Goal: Book appointment/travel/reservation

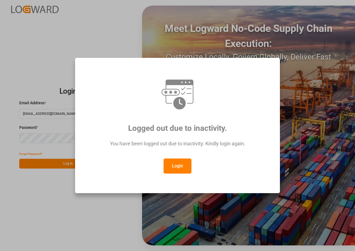
click at [175, 161] on button "Login" at bounding box center [178, 165] width 28 height 15
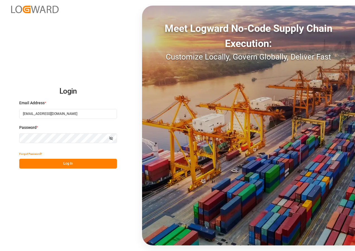
click at [67, 166] on button "Log In" at bounding box center [68, 164] width 98 height 10
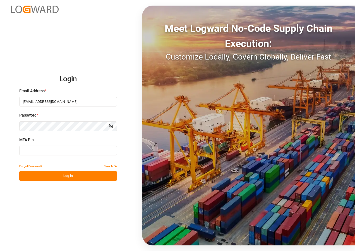
click at [44, 149] on input at bounding box center [68, 150] width 98 height 10
type input "807708"
click at [74, 177] on button "Log In" at bounding box center [68, 176] width 98 height 10
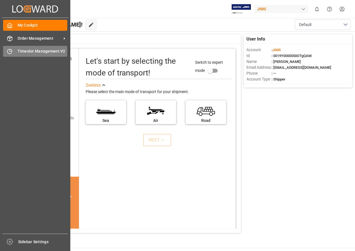
click at [25, 50] on span "Timeslot Management V2" at bounding box center [43, 51] width 50 height 6
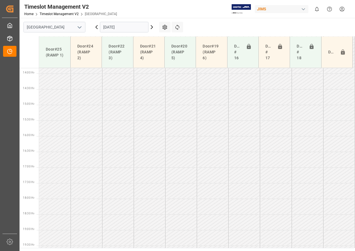
scroll to position [446, 0]
click at [151, 28] on icon at bounding box center [152, 26] width 2 height 3
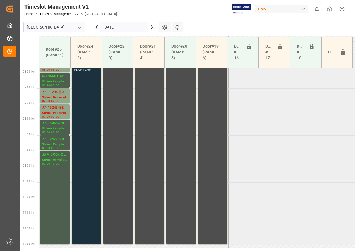
scroll to position [167, 0]
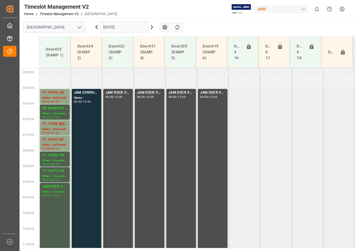
click at [152, 27] on icon at bounding box center [152, 26] width 2 height 3
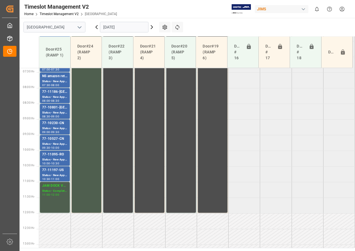
scroll to position [195, 0]
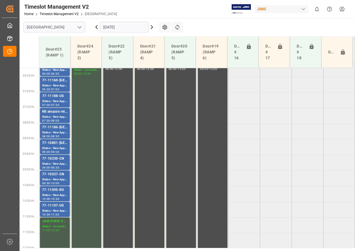
click at [151, 27] on icon at bounding box center [152, 27] width 7 height 7
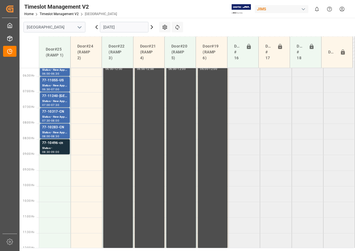
scroll to position [165, 0]
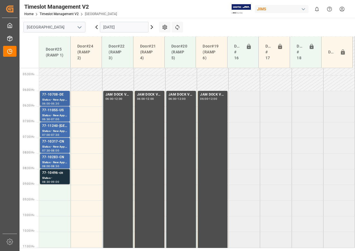
click at [58, 100] on div "Status - New Appointment" at bounding box center [54, 99] width 25 height 5
click at [56, 110] on div "77-11055-US" at bounding box center [54, 110] width 25 height 6
click at [53, 127] on div "77-11240-[GEOGRAPHIC_DATA]" at bounding box center [54, 126] width 25 height 6
click at [52, 141] on div "77-10317-CN" at bounding box center [54, 142] width 25 height 6
click at [55, 155] on div "77-10283-CN" at bounding box center [54, 157] width 25 height 6
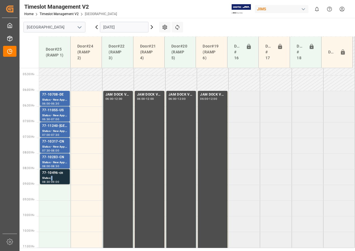
click at [51, 177] on div "Status -" at bounding box center [54, 178] width 25 height 5
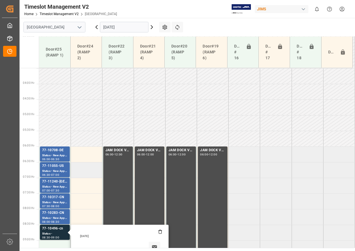
scroll to position [109, 0]
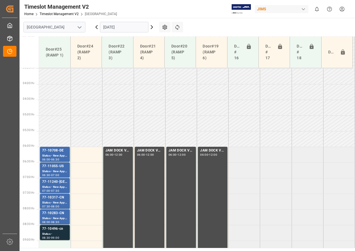
click at [85, 158] on td at bounding box center [87, 155] width 32 height 16
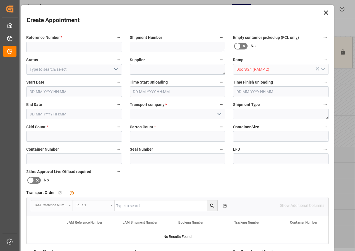
type input "[DATE] 06:00"
type input "[DATE] 06:30"
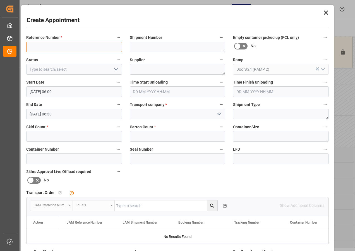
click at [42, 50] on input at bounding box center [74, 47] width 96 height 11
type input "JAM DOCK CONTROL"
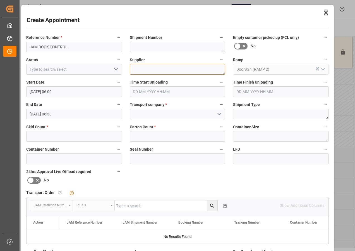
click at [138, 71] on textarea at bounding box center [178, 69] width 96 height 11
type textarea "JAM DOCK CONTROL"
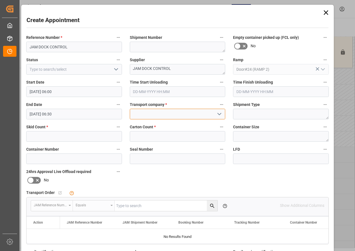
click at [155, 114] on input at bounding box center [178, 114] width 96 height 11
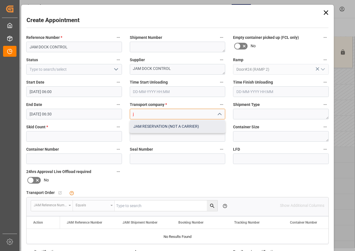
click at [157, 127] on div "JAM RESERVATION (NOT A CARRIER)" at bounding box center [177, 126] width 95 height 13
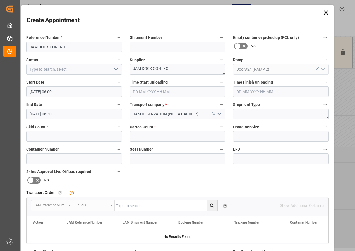
type input "JAM RESERVATION (NOT A CARRIER)"
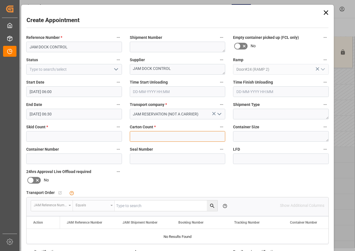
click at [155, 133] on input "text" at bounding box center [178, 136] width 96 height 11
type input "0"
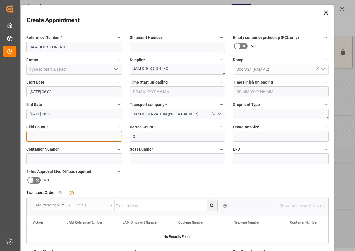
click at [86, 137] on input "text" at bounding box center [74, 136] width 96 height 11
type input "0"
click at [115, 69] on icon "open menu" at bounding box center [116, 69] width 7 height 7
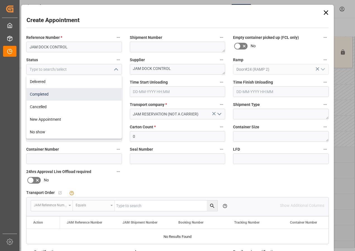
click at [48, 92] on div "Completed" at bounding box center [74, 94] width 95 height 13
type input "Completed"
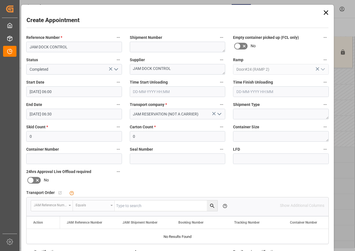
click at [46, 113] on input "[DATE] 06:30" at bounding box center [74, 114] width 96 height 11
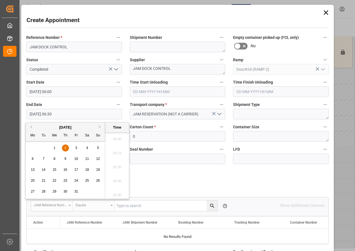
scroll to position [337, 0]
click at [65, 147] on span "2" at bounding box center [65, 148] width 2 height 4
click at [117, 166] on li "12:00" at bounding box center [117, 165] width 24 height 14
type input "[DATE] 12:00"
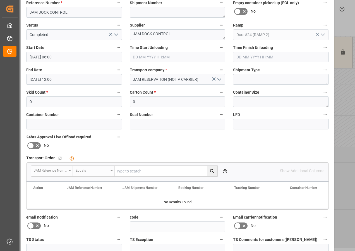
scroll to position [89, 0]
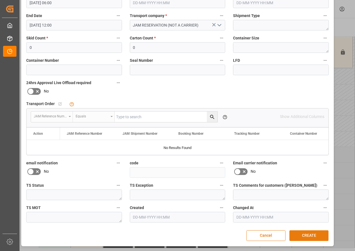
click at [306, 233] on button "CREATE" at bounding box center [308, 235] width 39 height 11
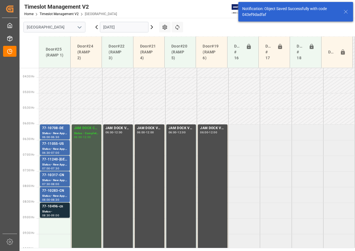
scroll to position [133, 0]
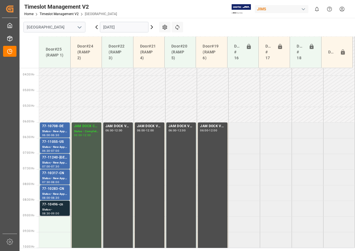
click at [45, 203] on div "77-10496-cn" at bounding box center [54, 205] width 25 height 6
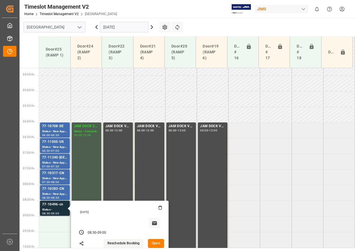
scroll to position [189, 0]
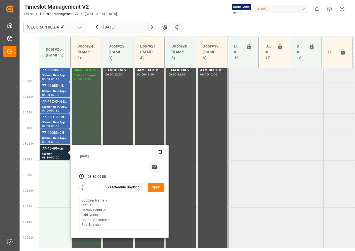
click at [154, 185] on button "Open" at bounding box center [156, 187] width 16 height 9
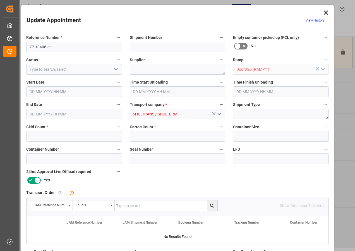
type input "1"
type input "[DATE] 08:30"
type input "[DATE] 09:00"
type input "[DATE] 18:31"
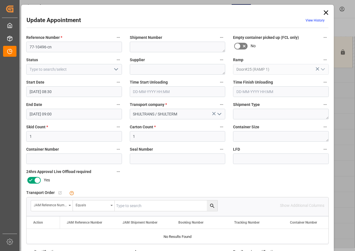
click at [121, 205] on input "text" at bounding box center [166, 205] width 103 height 11
type input "77-10496-CN"
click at [209, 205] on icon "search button" at bounding box center [212, 206] width 6 height 6
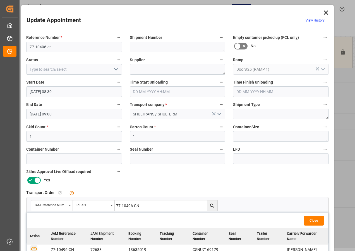
click at [33, 247] on icon "button" at bounding box center [33, 248] width 7 height 7
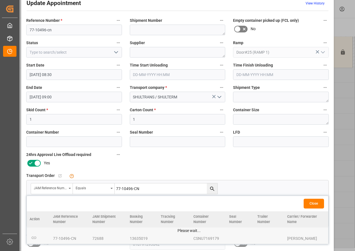
scroll to position [84, 0]
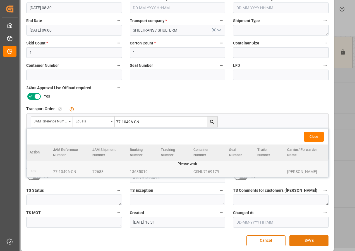
click at [307, 242] on button "SAVE" at bounding box center [308, 240] width 39 height 11
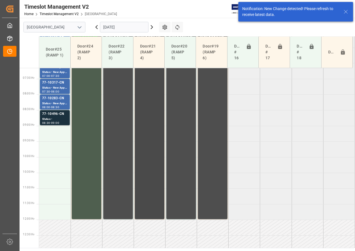
scroll to position [227, 0]
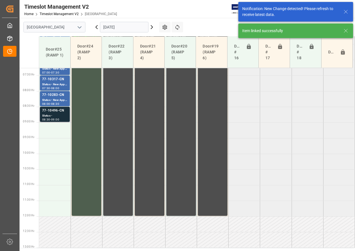
click at [58, 112] on div "77-10496-CN" at bounding box center [54, 111] width 25 height 6
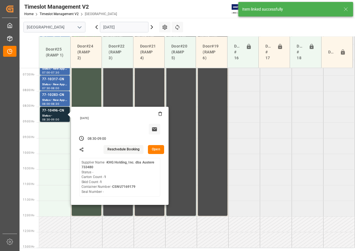
click at [274, 142] on tabel "77-10708-DE Status - New Appointment 06:00 - 06:30 JAM DOCK CONTROL Status - Co…" at bounding box center [197, 216] width 316 height 751
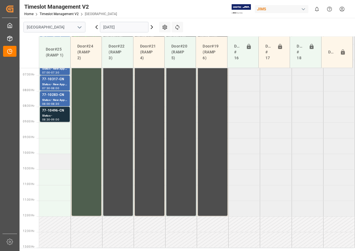
click at [52, 163] on td at bounding box center [55, 162] width 32 height 16
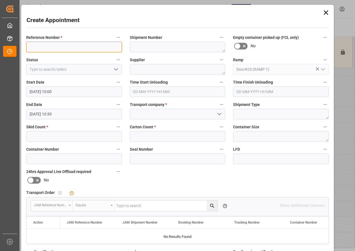
click at [58, 46] on input at bounding box center [74, 47] width 96 height 11
type input "JAM DOCK CONTROL"
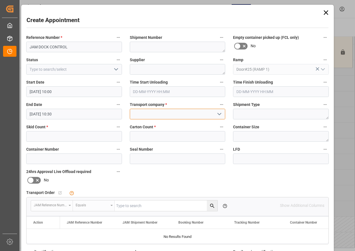
click at [152, 116] on input at bounding box center [178, 114] width 96 height 11
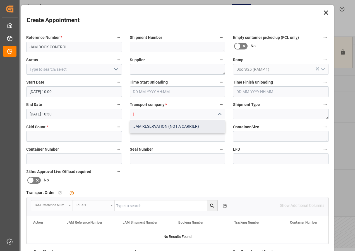
click at [149, 127] on div "JAM RESERVATION (NOT A CARRIER)" at bounding box center [177, 126] width 95 height 13
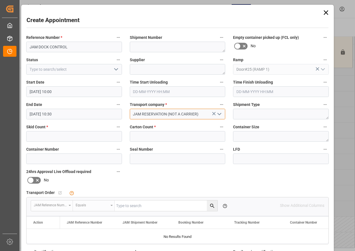
type input "JAM RESERVATION (NOT A CARRIER)"
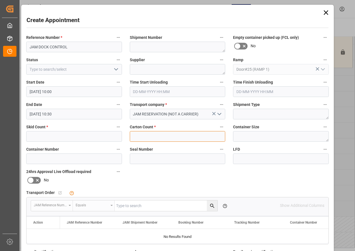
click at [143, 136] on input "text" at bounding box center [178, 136] width 96 height 11
type input "0"
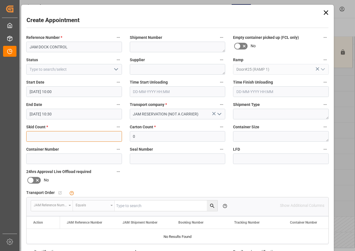
click at [80, 132] on input "text" at bounding box center [74, 136] width 96 height 11
type input "0"
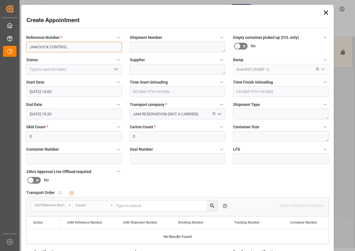
drag, startPoint x: 70, startPoint y: 48, endPoint x: 27, endPoint y: 47, distance: 42.2
click at [27, 47] on input "JAM DOCK CONTROL" at bounding box center [74, 47] width 96 height 11
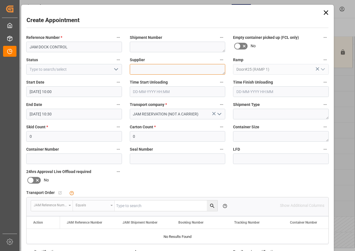
click at [143, 71] on textarea at bounding box center [178, 69] width 96 height 11
paste textarea "JAM DOCK CONTROL"
type textarea "JAM DOCK CONTROL"
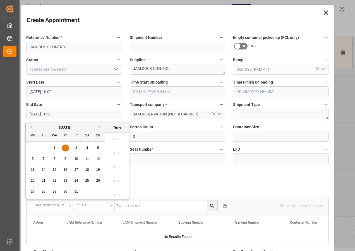
click at [43, 115] on input "[DATE] 10:30" at bounding box center [74, 114] width 96 height 11
click at [62, 146] on div "2" at bounding box center [65, 148] width 7 height 7
drag, startPoint x: 118, startPoint y: 192, endPoint x: 104, endPoint y: 140, distance: 54.3
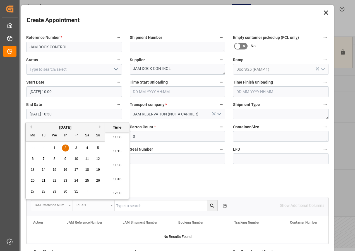
click at [117, 192] on li "12:00" at bounding box center [117, 193] width 24 height 14
type input "[DATE] 12:00"
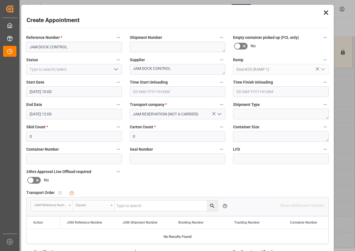
click at [114, 68] on icon "open menu" at bounding box center [116, 69] width 7 height 7
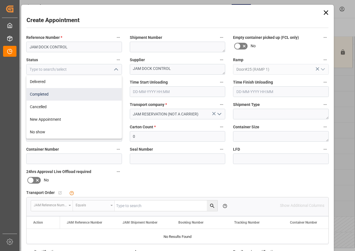
click at [37, 95] on div "Completed" at bounding box center [74, 94] width 95 height 13
type input "Completed"
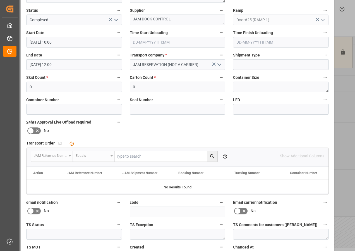
scroll to position [89, 0]
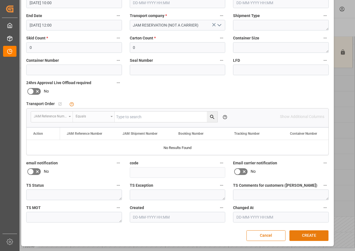
click at [308, 233] on button "CREATE" at bounding box center [308, 235] width 39 height 11
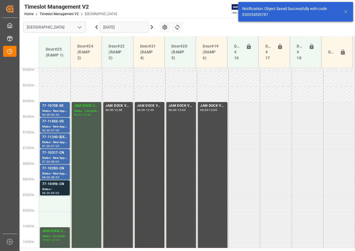
scroll to position [150, 0]
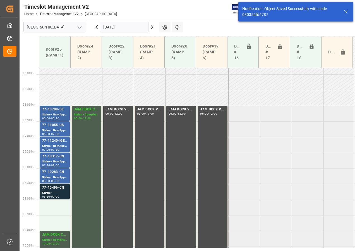
click at [56, 115] on div "Status - New Appointment" at bounding box center [54, 114] width 25 height 5
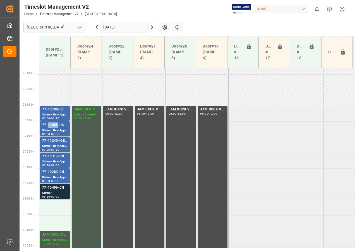
click at [57, 125] on div "77-11055-US" at bounding box center [54, 125] width 25 height 6
click at [51, 143] on div "77-11240-[GEOGRAPHIC_DATA]" at bounding box center [54, 141] width 25 height 6
click at [53, 157] on div "77-10317-CN" at bounding box center [54, 157] width 25 height 6
click at [55, 175] on div "Status - New Appointment" at bounding box center [54, 177] width 25 height 5
click at [51, 186] on div "77-10496-CN" at bounding box center [54, 188] width 25 height 6
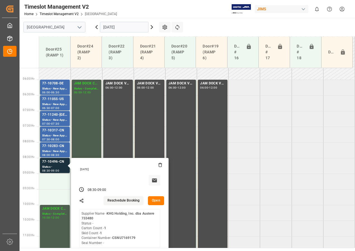
scroll to position [178, 0]
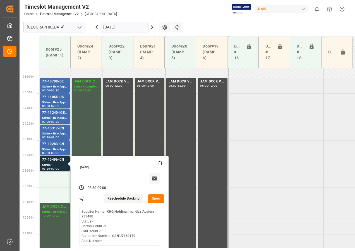
click at [151, 26] on icon at bounding box center [152, 27] width 7 height 7
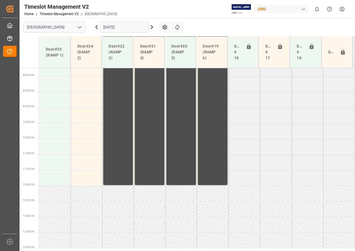
scroll to position [222, 0]
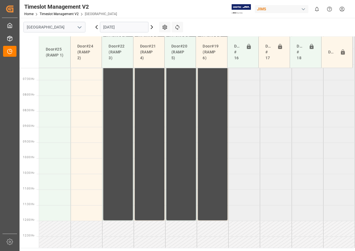
click at [138, 28] on input "[DATE]" at bounding box center [124, 27] width 49 height 11
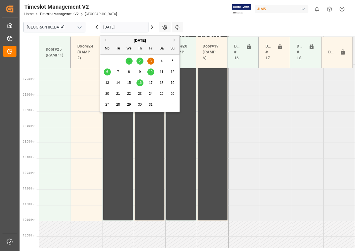
click at [108, 71] on div "6" at bounding box center [107, 72] width 7 height 7
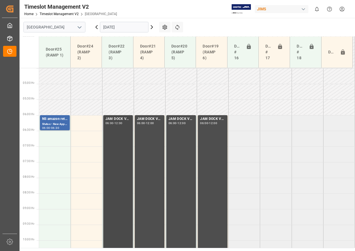
scroll to position [119, 0]
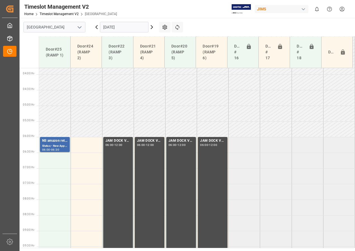
click at [119, 26] on input "[DATE]" at bounding box center [124, 27] width 49 height 11
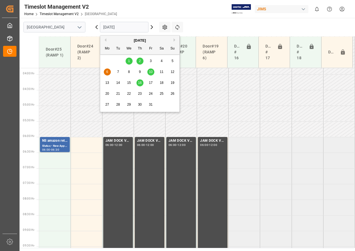
click at [130, 61] on div "1" at bounding box center [129, 61] width 7 height 7
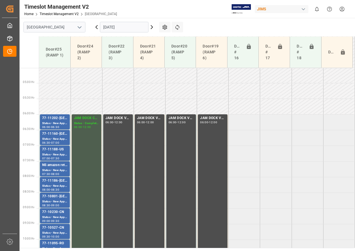
scroll to position [139, 0]
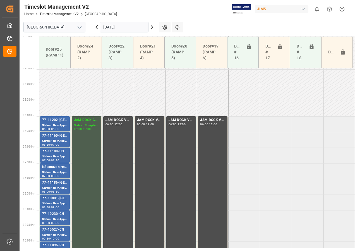
click at [152, 28] on icon at bounding box center [152, 26] width 2 height 3
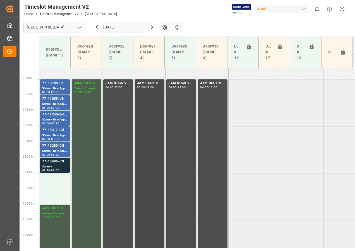
scroll to position [186, 0]
